Goal: Information Seeking & Learning: Learn about a topic

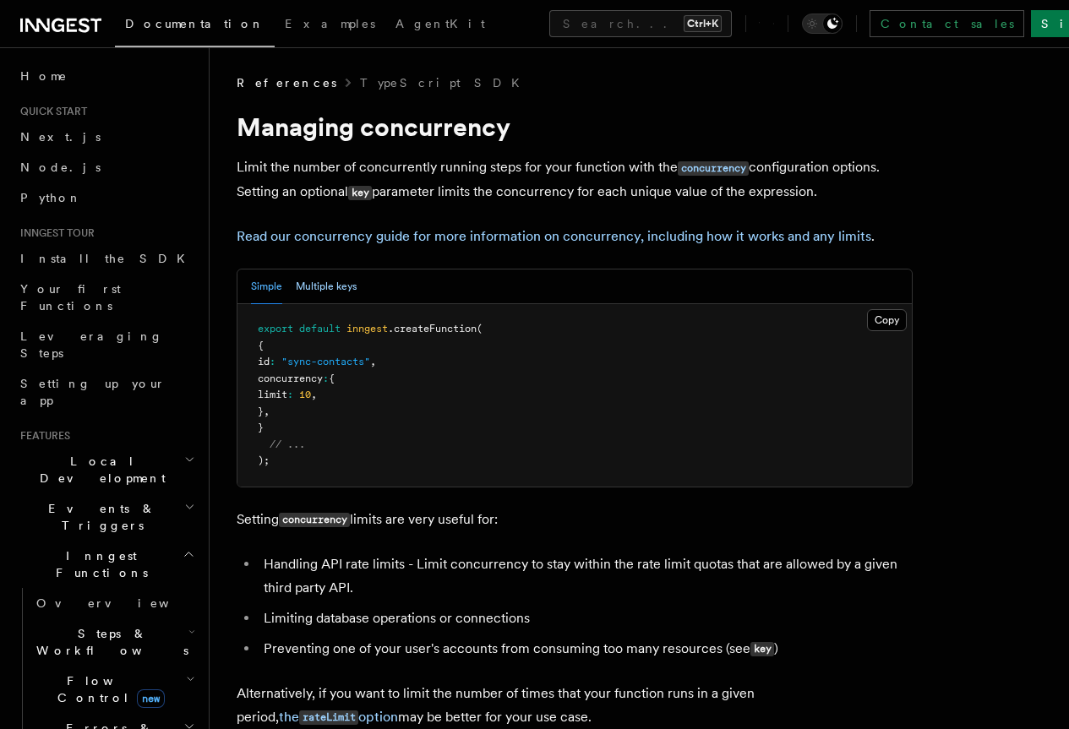
click at [336, 304] on button "Multiple keys" at bounding box center [326, 287] width 61 height 35
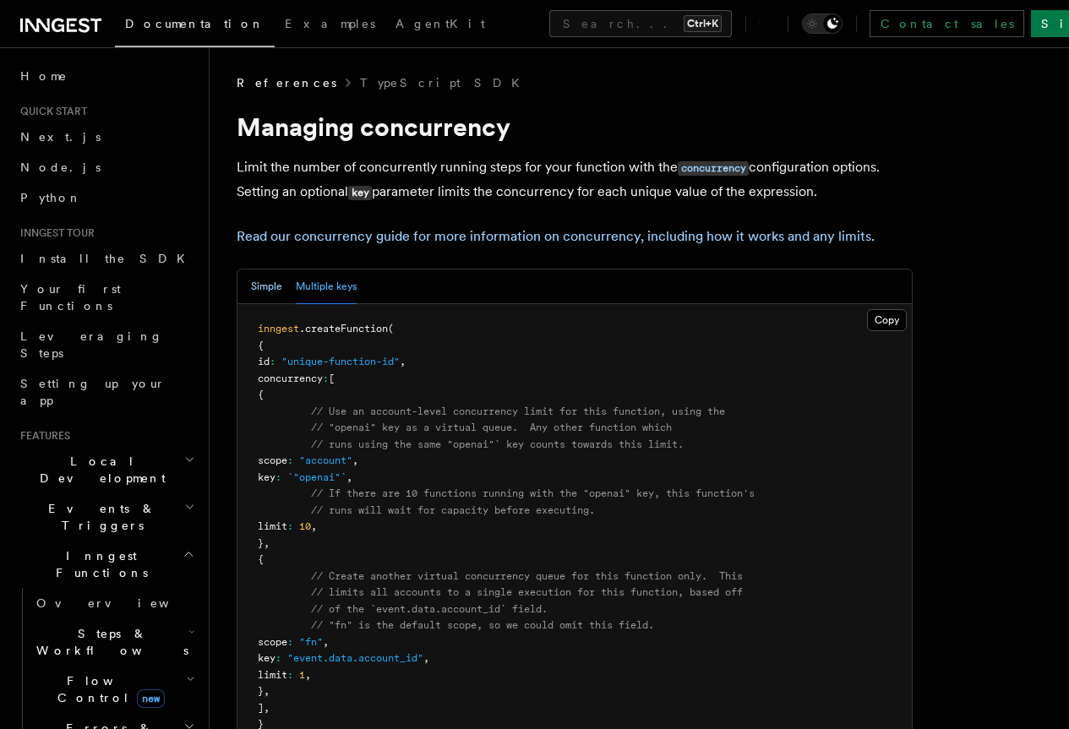
click at [276, 304] on button "Simple" at bounding box center [266, 287] width 31 height 35
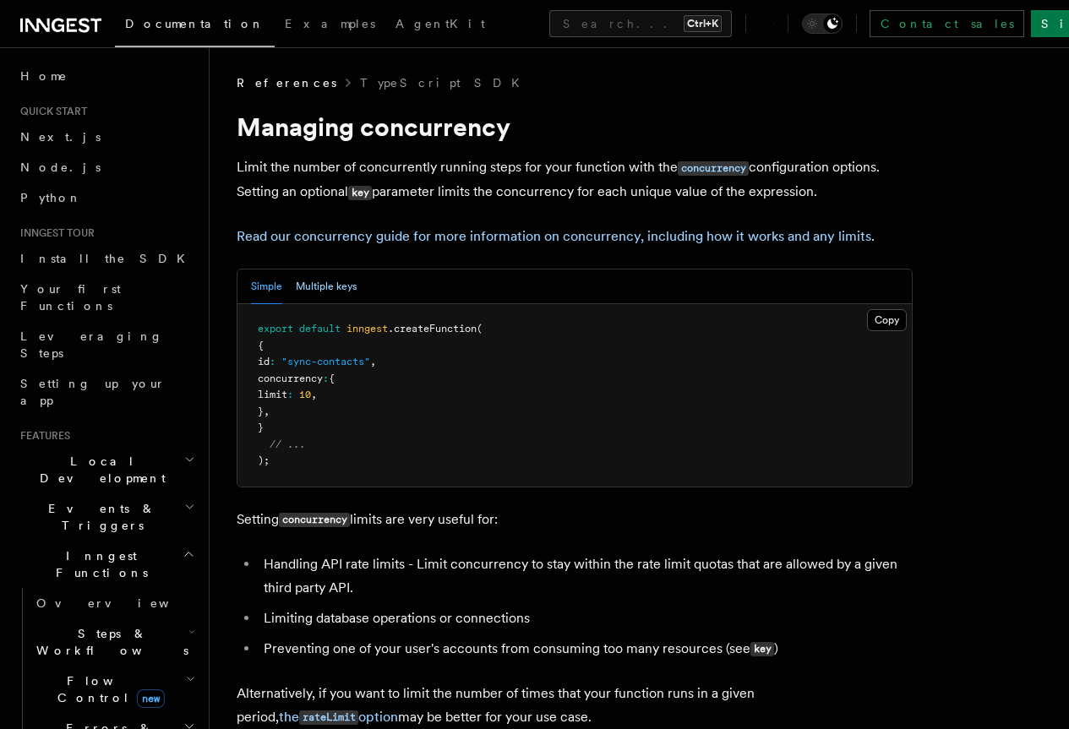
click at [332, 304] on button "Multiple keys" at bounding box center [326, 287] width 61 height 35
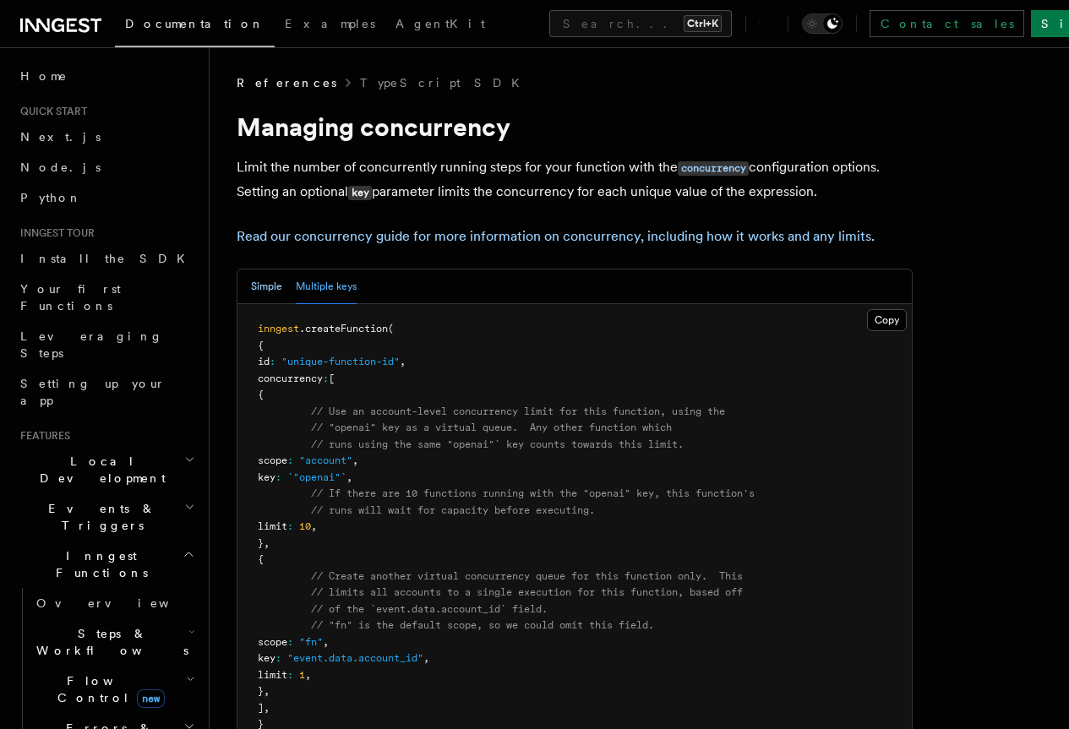
click at [272, 304] on button "Simple" at bounding box center [266, 287] width 31 height 35
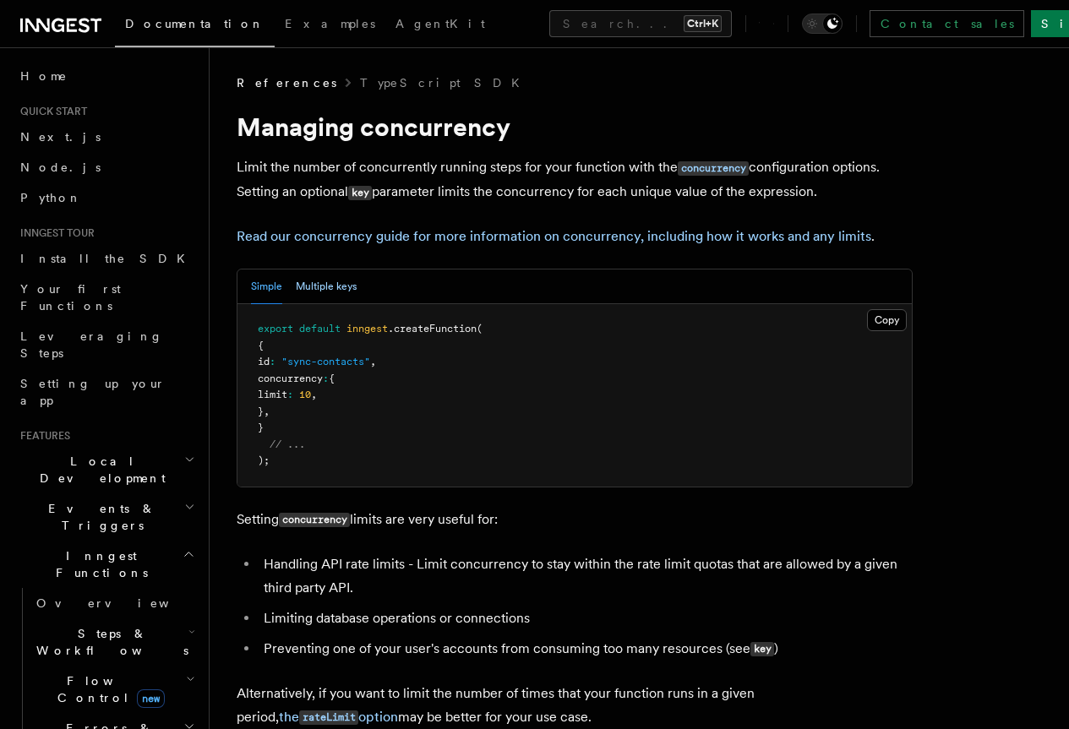
click at [307, 304] on button "Multiple keys" at bounding box center [326, 287] width 61 height 35
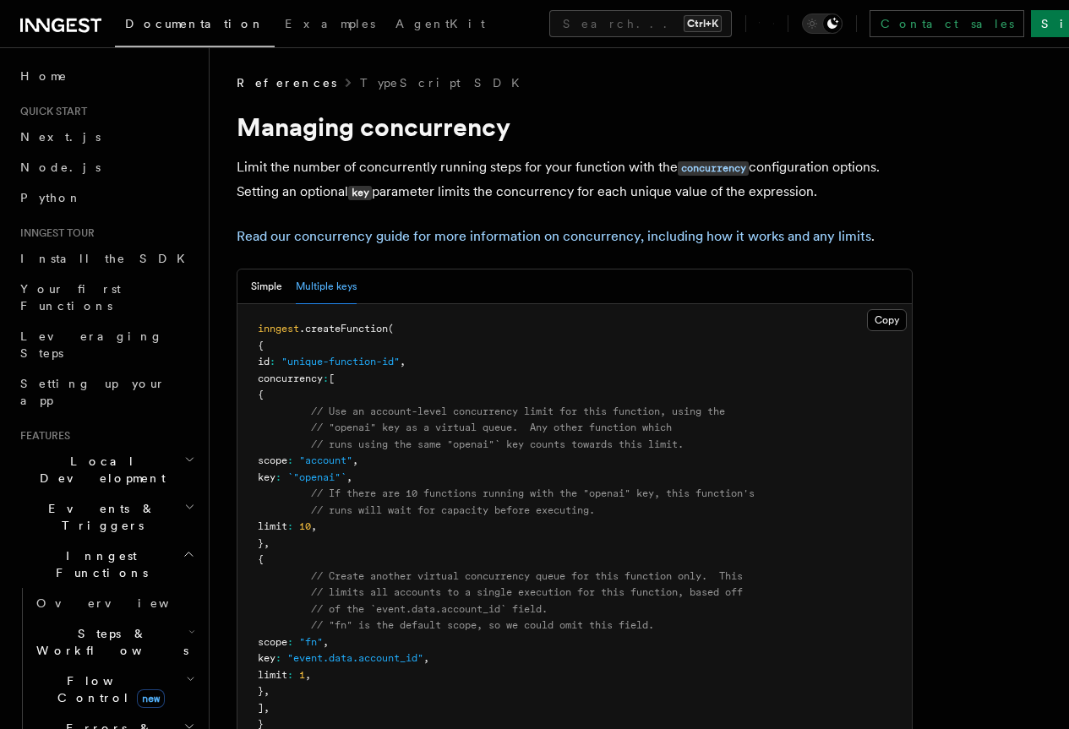
scroll to position [169, 0]
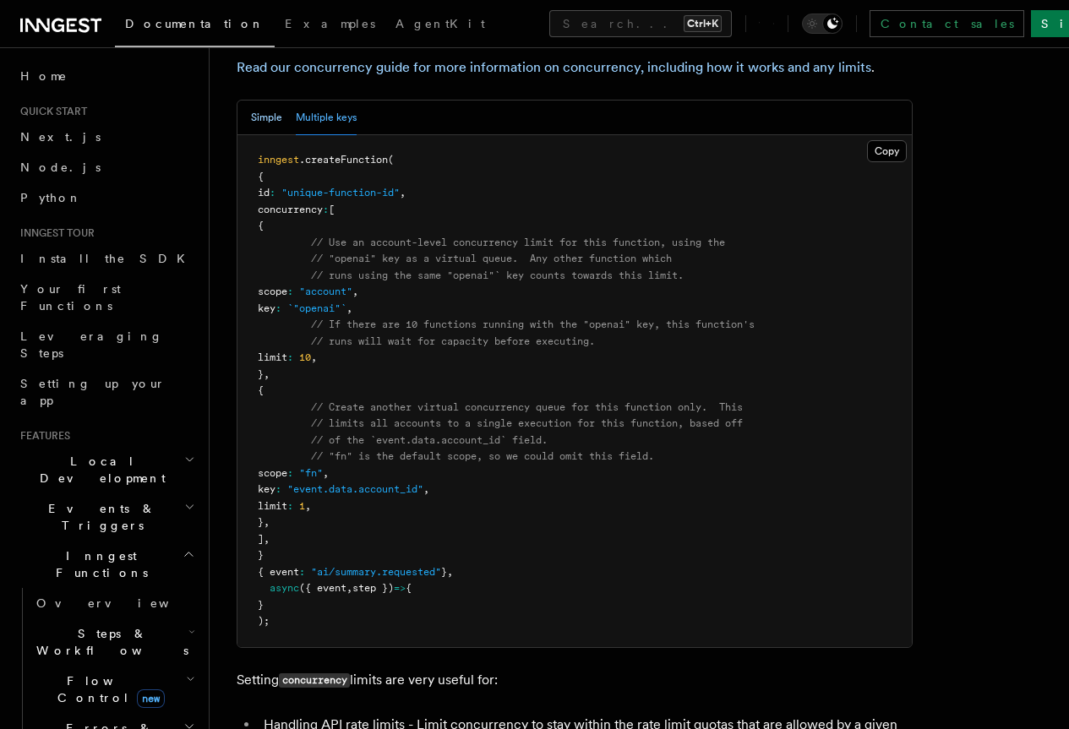
click at [270, 135] on button "Simple" at bounding box center [266, 118] width 31 height 35
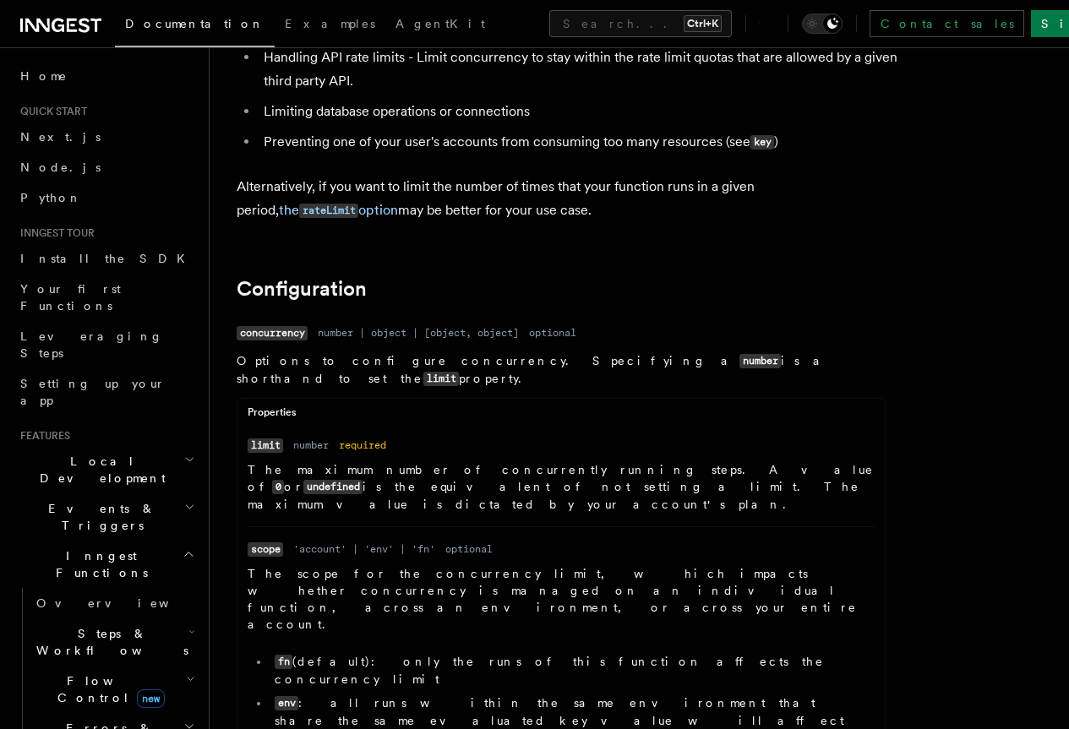
scroll to position [592, 0]
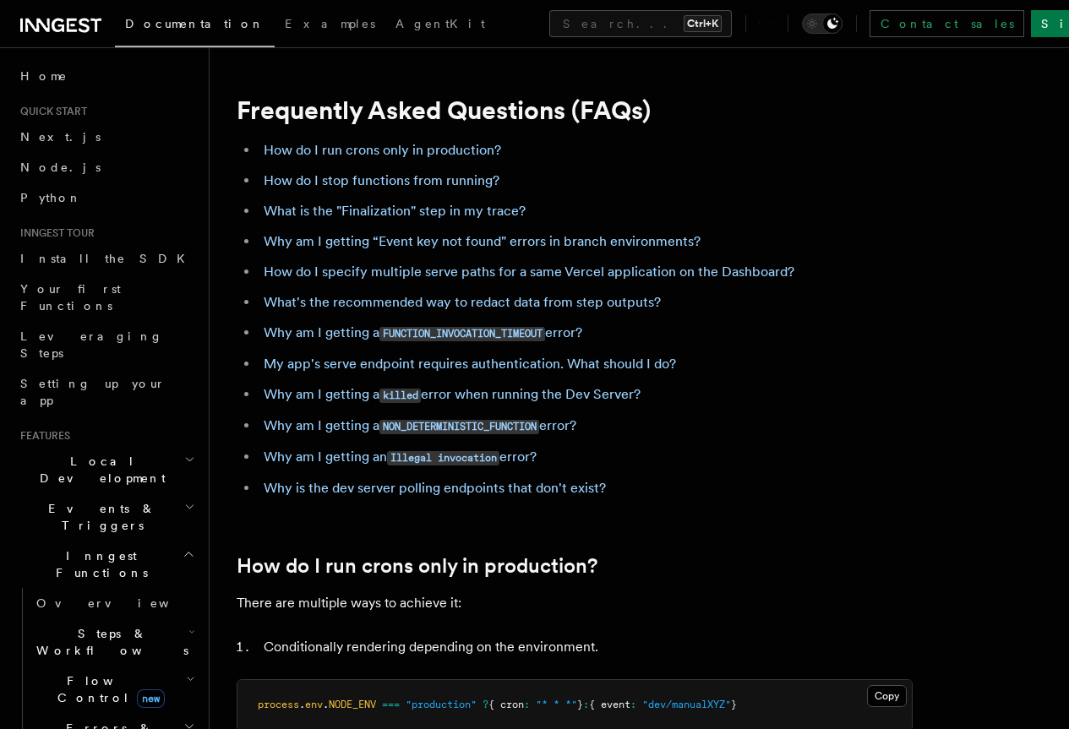
click at [422, 232] on li "Why am I getting “Event key not found" errors in branch environments?" at bounding box center [586, 242] width 654 height 24
click at [417, 238] on link "Why am I getting “Event key not found" errors in branch environments?" at bounding box center [482, 241] width 437 height 16
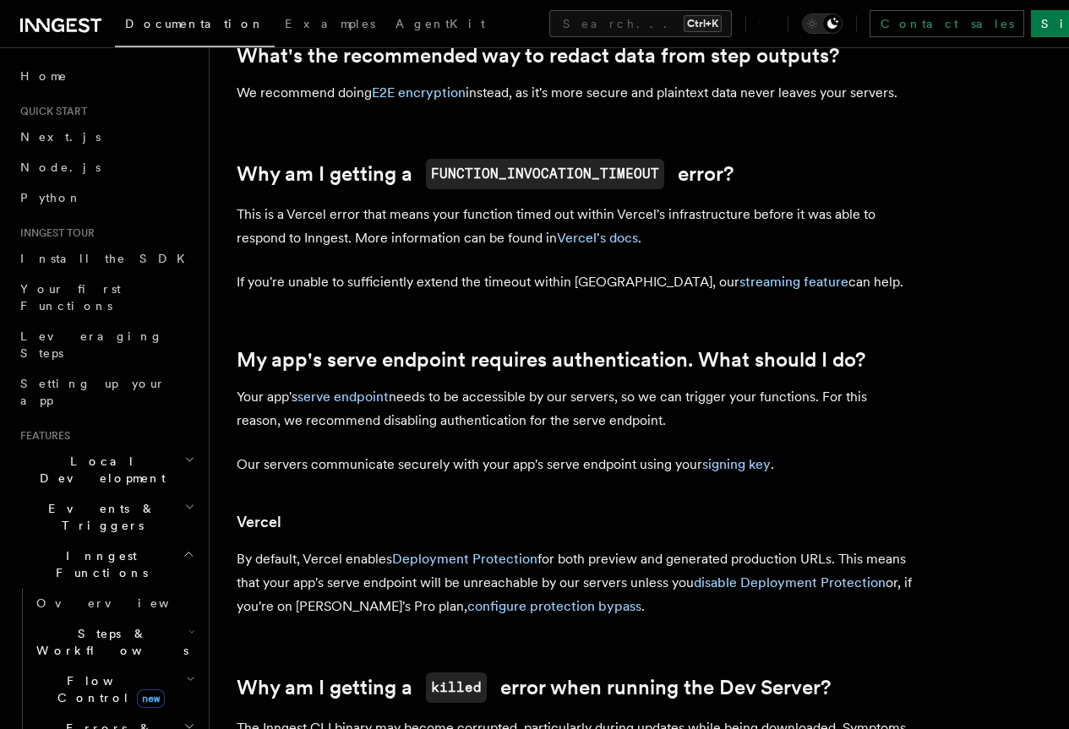
scroll to position [1387, 0]
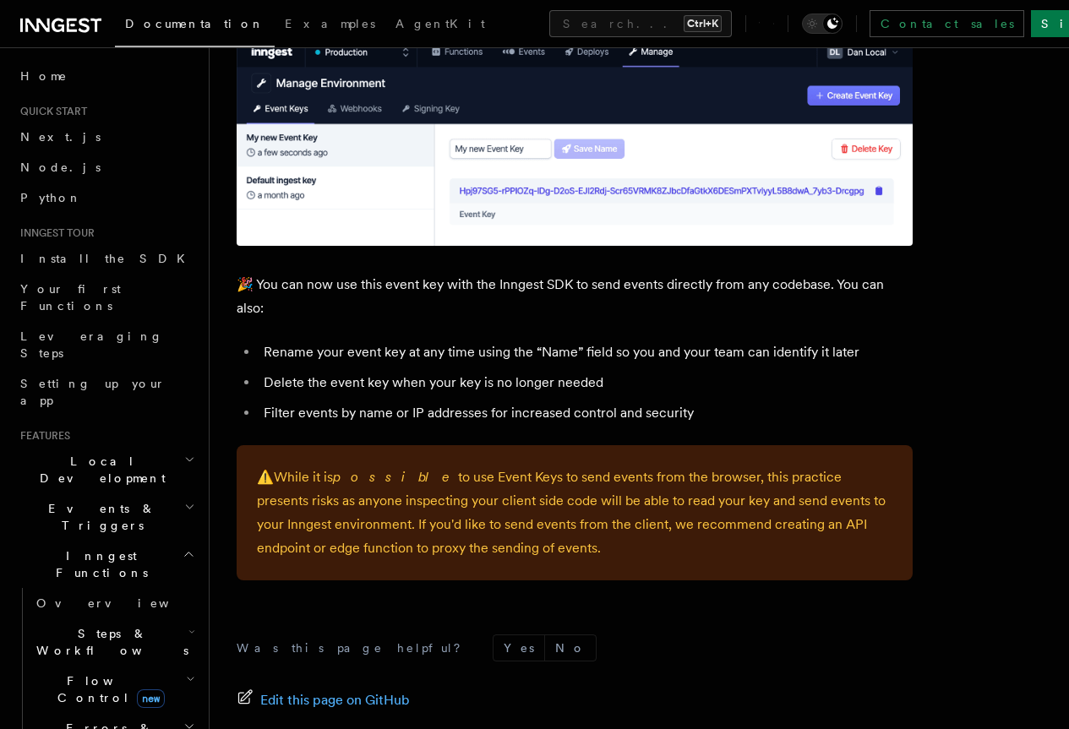
scroll to position [1099, 0]
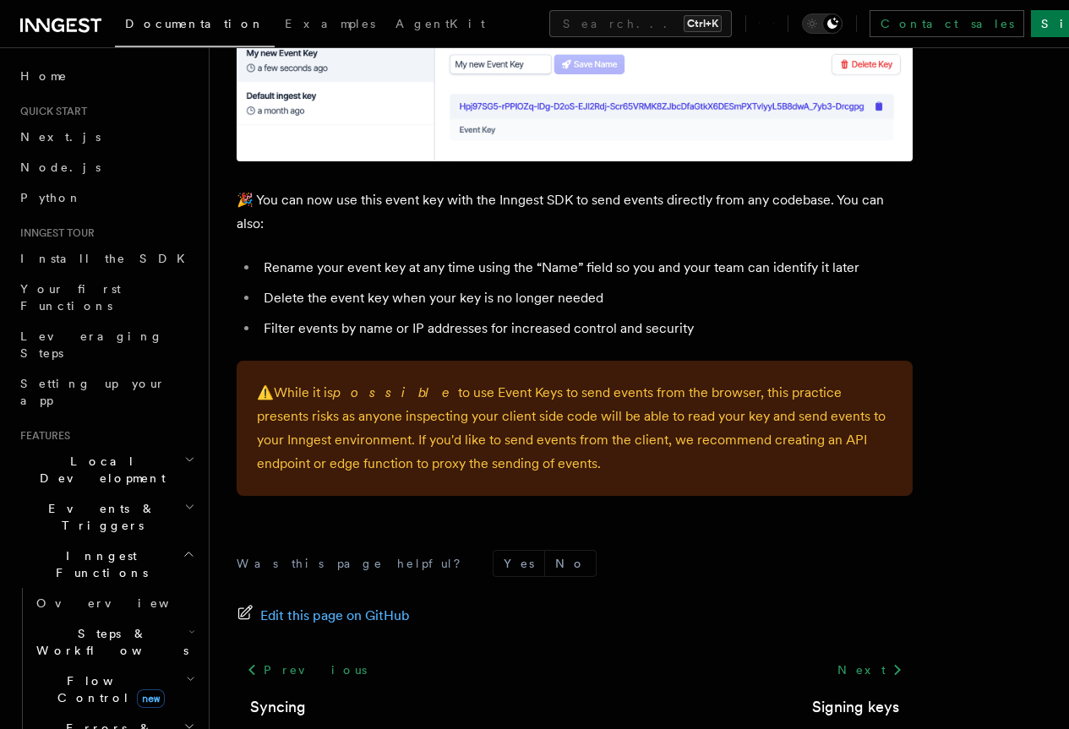
click at [804, 310] on li "Delete the event key when your key is no longer needed" at bounding box center [586, 298] width 654 height 24
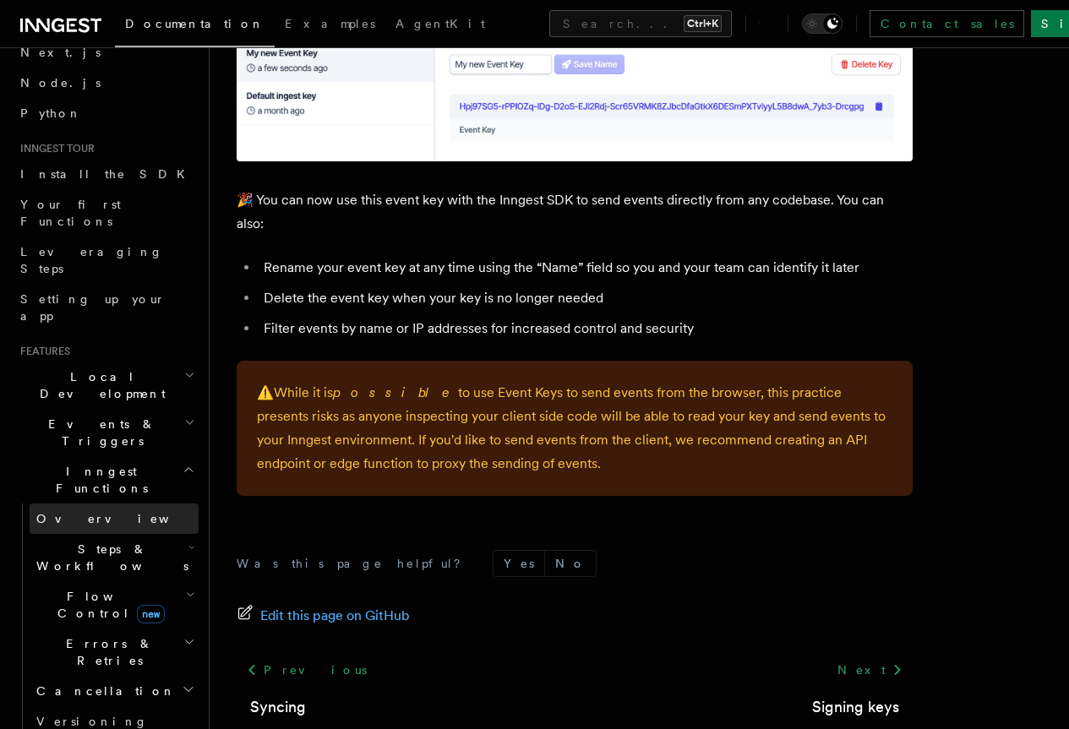
click at [90, 504] on link "Overview" at bounding box center [114, 519] width 169 height 30
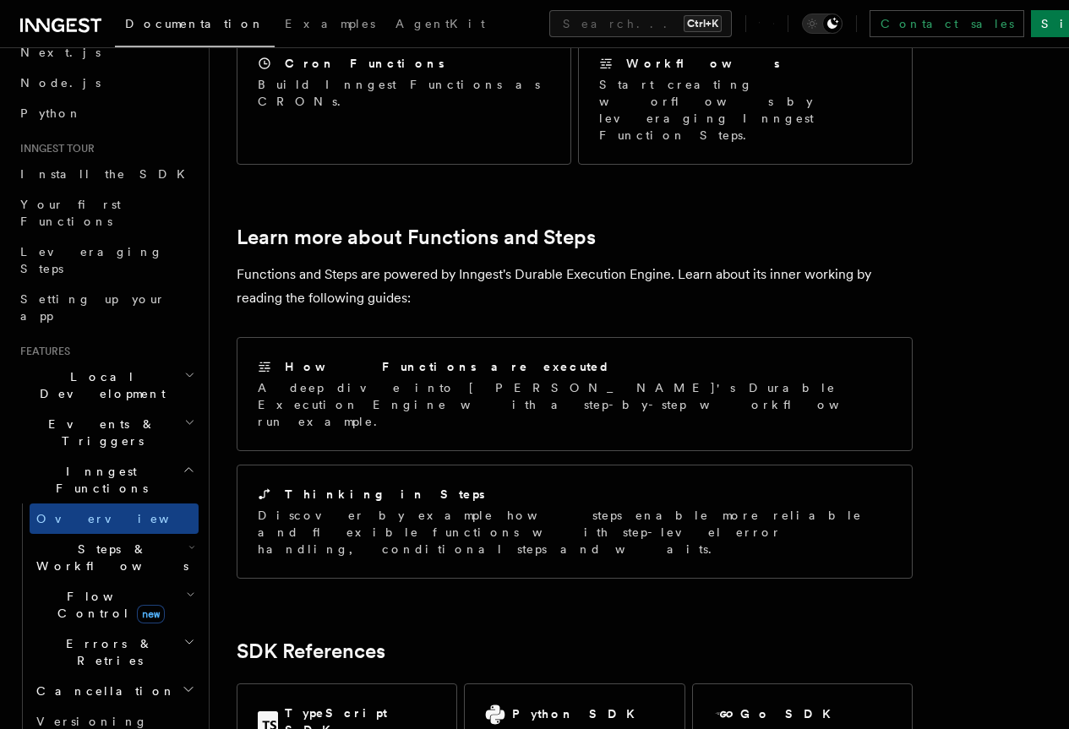
scroll to position [1183, 0]
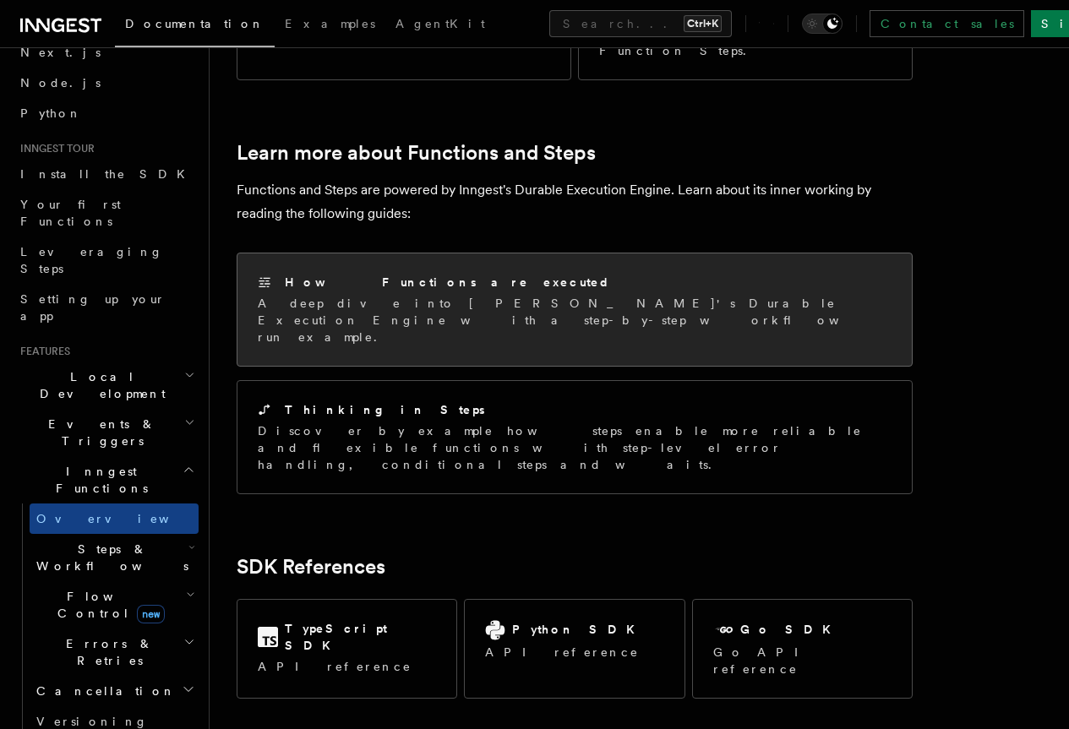
click at [481, 295] on p "A deep dive into Inngest's Durable Execution Engine with a step-by-step workflo…" at bounding box center [575, 320] width 634 height 51
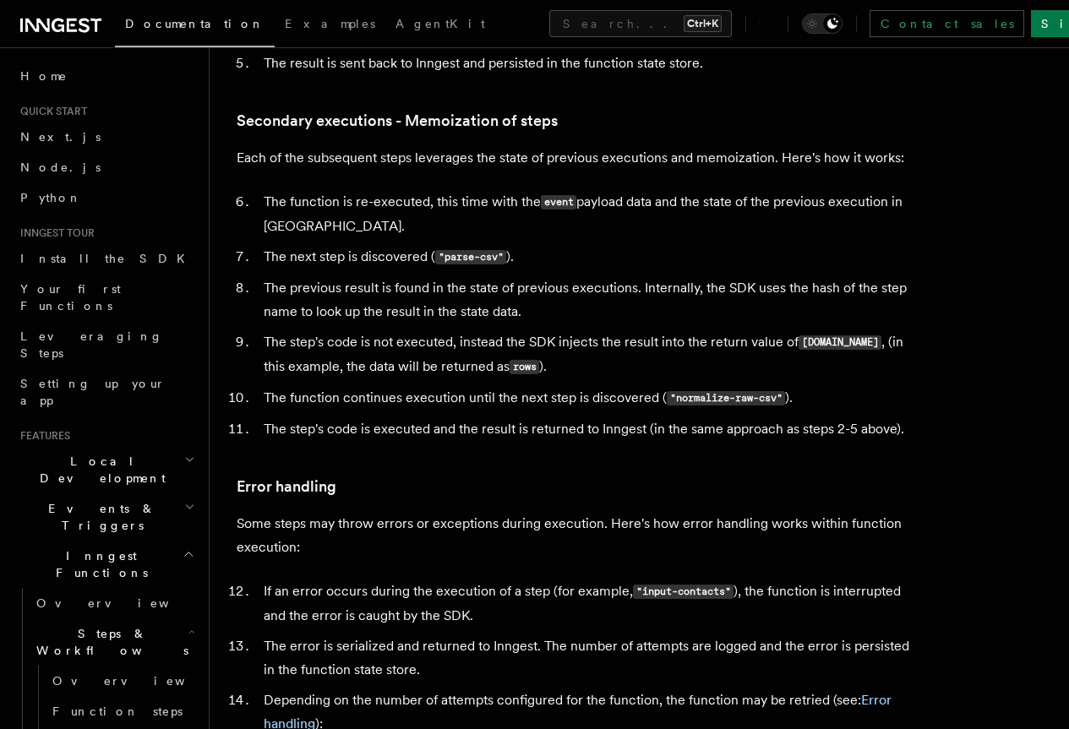
scroll to position [2704, 0]
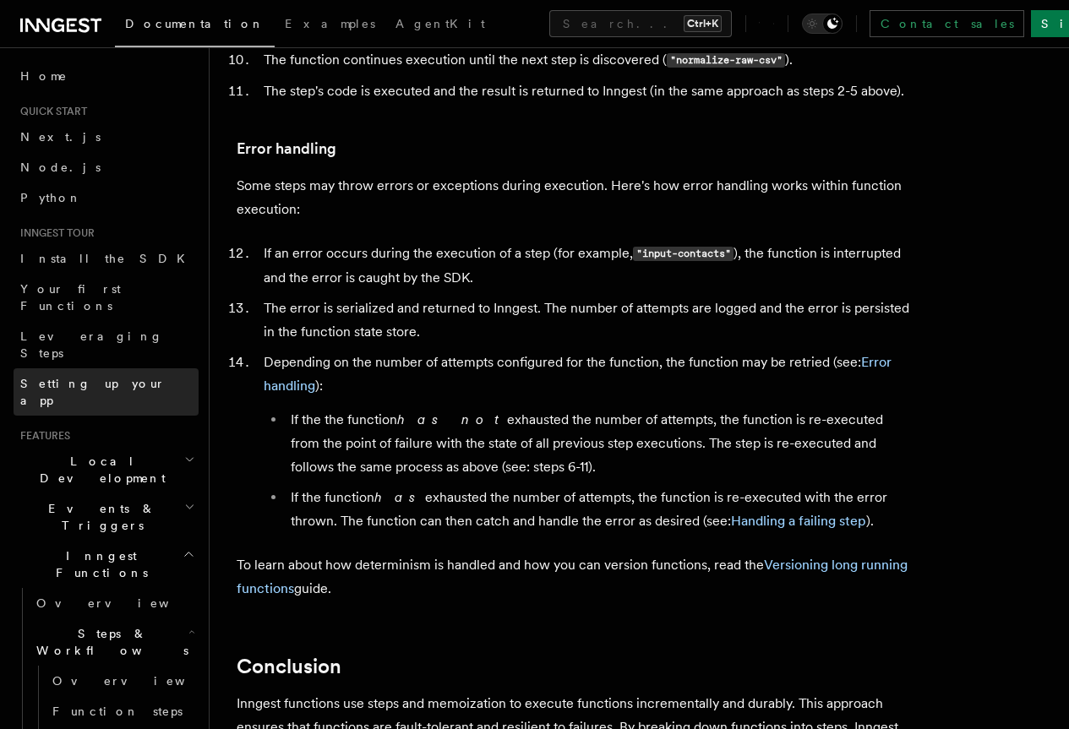
click at [57, 377] on span "Setting up your app" at bounding box center [92, 392] width 145 height 30
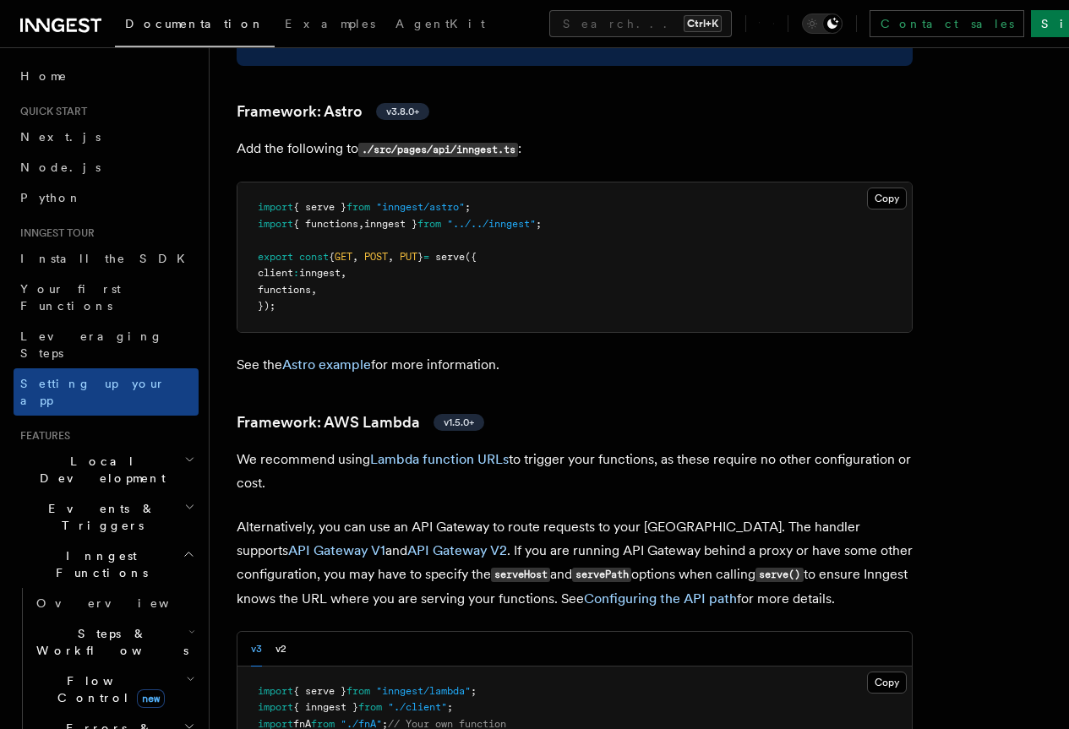
scroll to position [1521, 0]
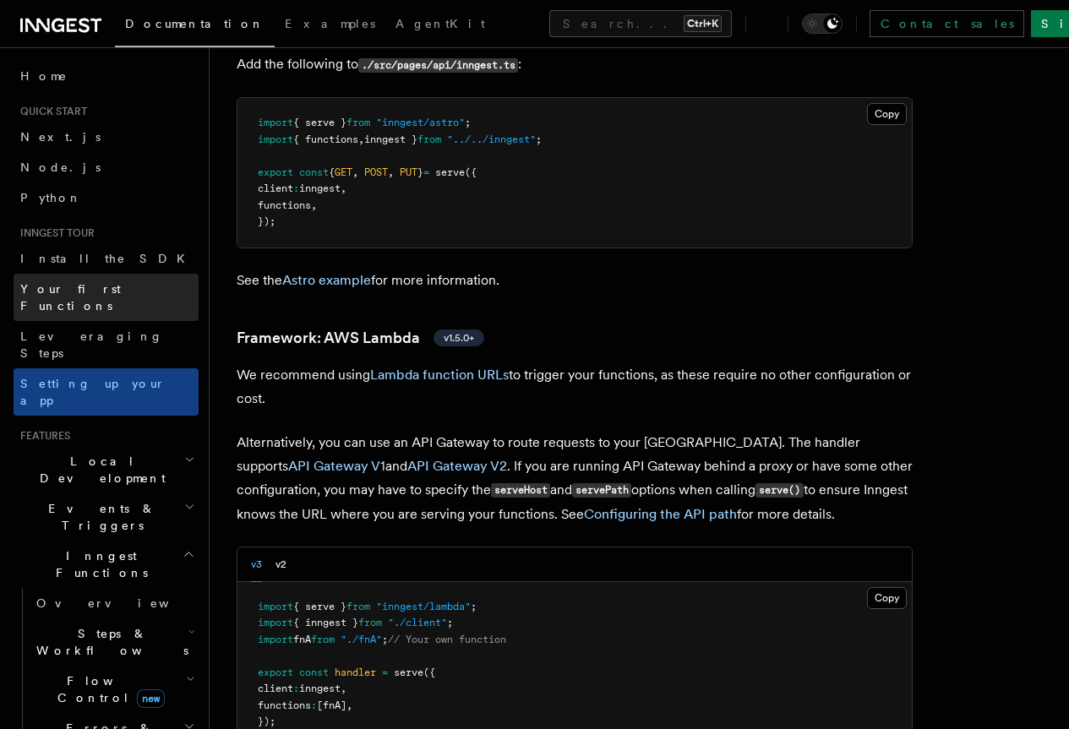
click at [100, 285] on span "Your first Functions" at bounding box center [70, 297] width 101 height 30
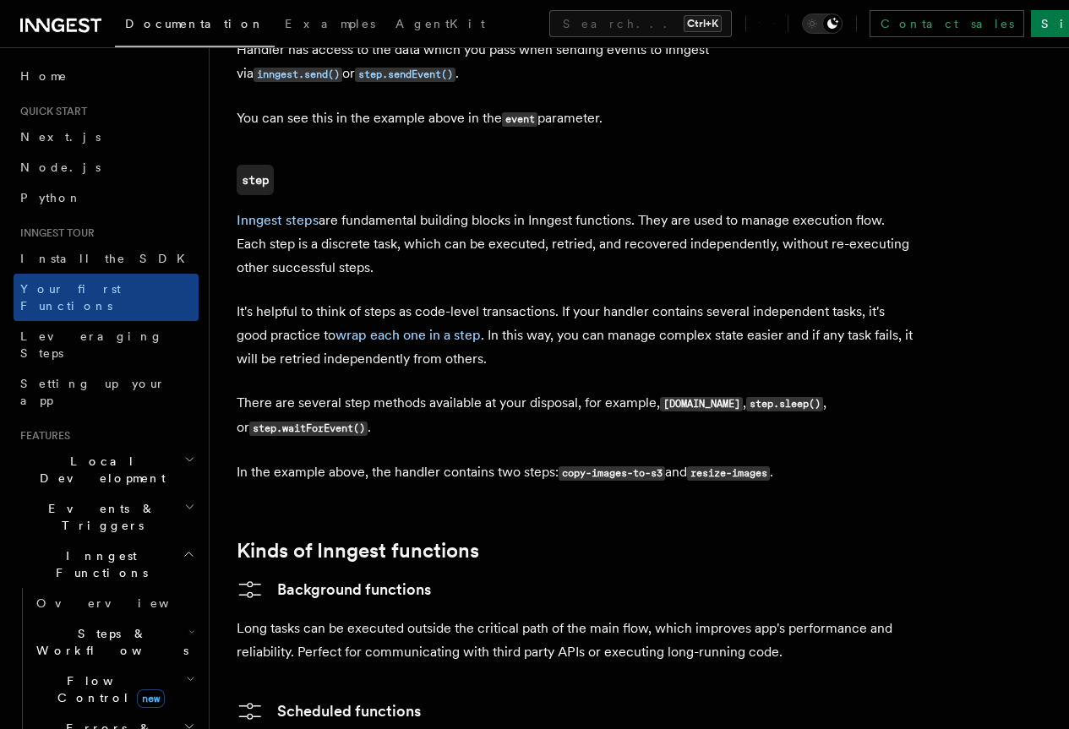
scroll to position [2620, 0]
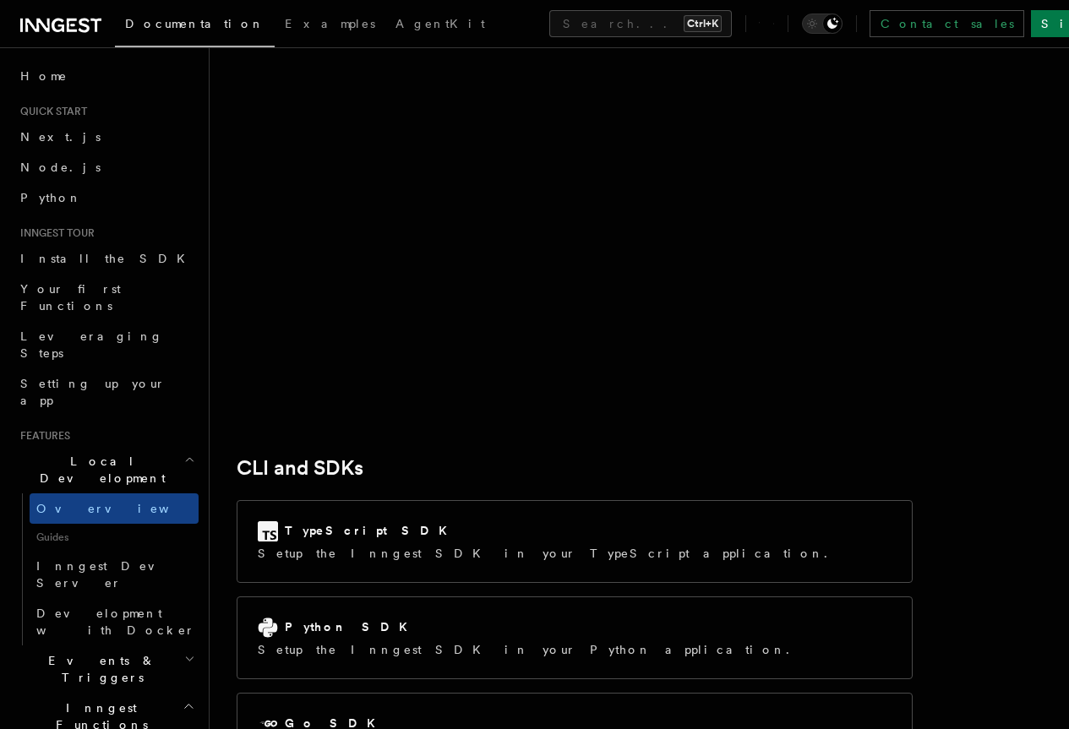
scroll to position [1944, 0]
